Goal: Transaction & Acquisition: Book appointment/travel/reservation

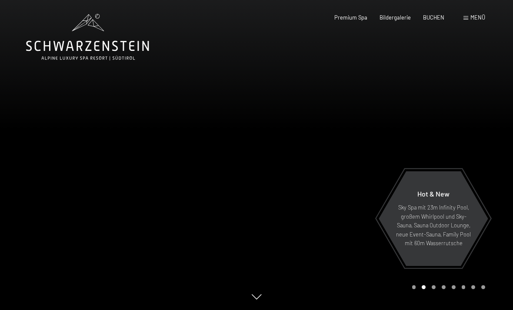
click at [436, 20] on div "BUCHEN" at bounding box center [433, 18] width 21 height 8
click at [438, 14] on span "BUCHEN" at bounding box center [433, 17] width 21 height 7
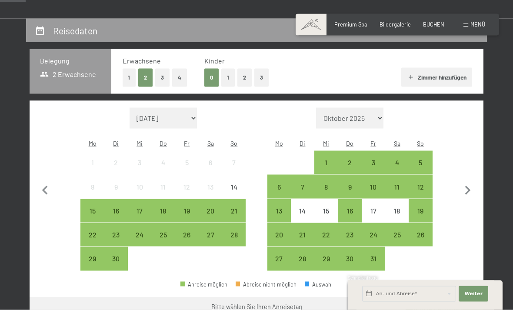
click at [466, 186] on icon "button" at bounding box center [468, 190] width 6 height 9
select select "[DATE]"
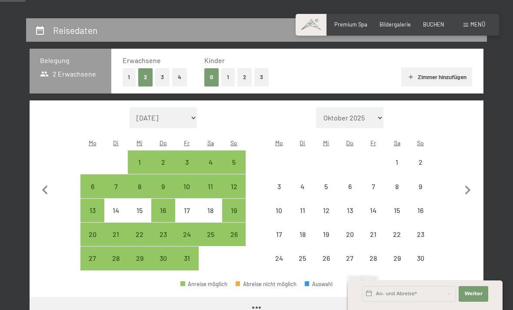
click at [466, 184] on icon "button" at bounding box center [467, 190] width 18 height 18
select select "[DATE]"
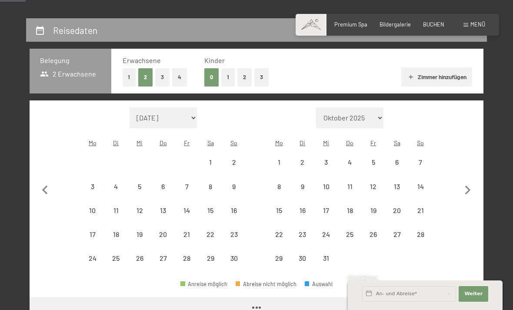
select select "[DATE]"
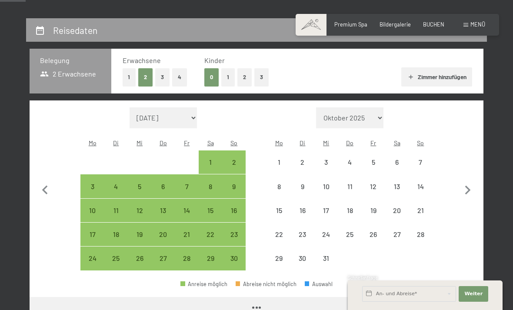
select select "[DATE]"
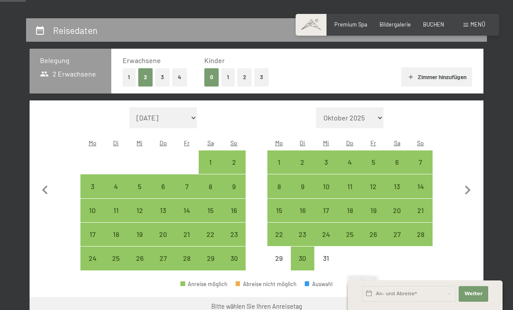
click at [285, 183] on div "8" at bounding box center [279, 194] width 22 height 22
select select "[DATE]"
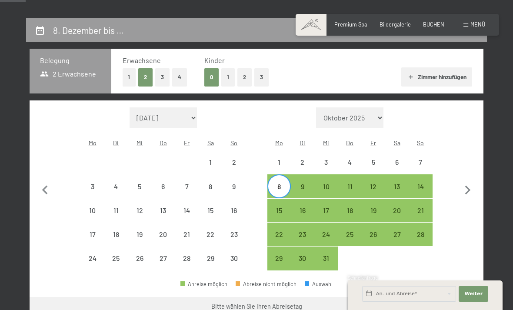
click at [281, 207] on div "15" at bounding box center [279, 218] width 22 height 22
select select "[DATE]"
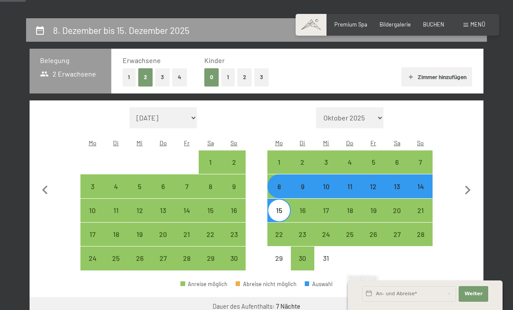
click at [437, 297] on button "Weiter zu „Zimmer“" at bounding box center [444, 307] width 78 height 21
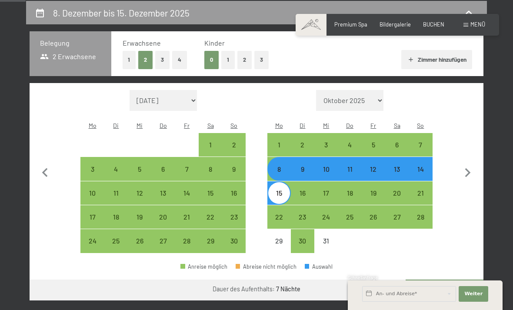
select select "[DATE]"
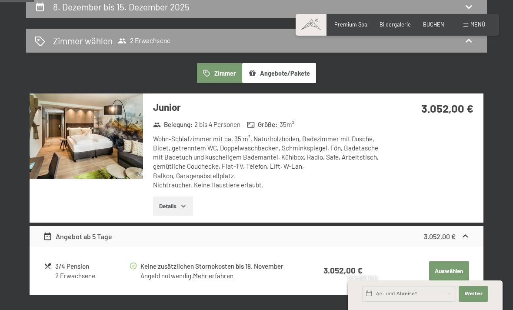
scroll to position [170, 0]
